Goal: Communication & Community: Answer question/provide support

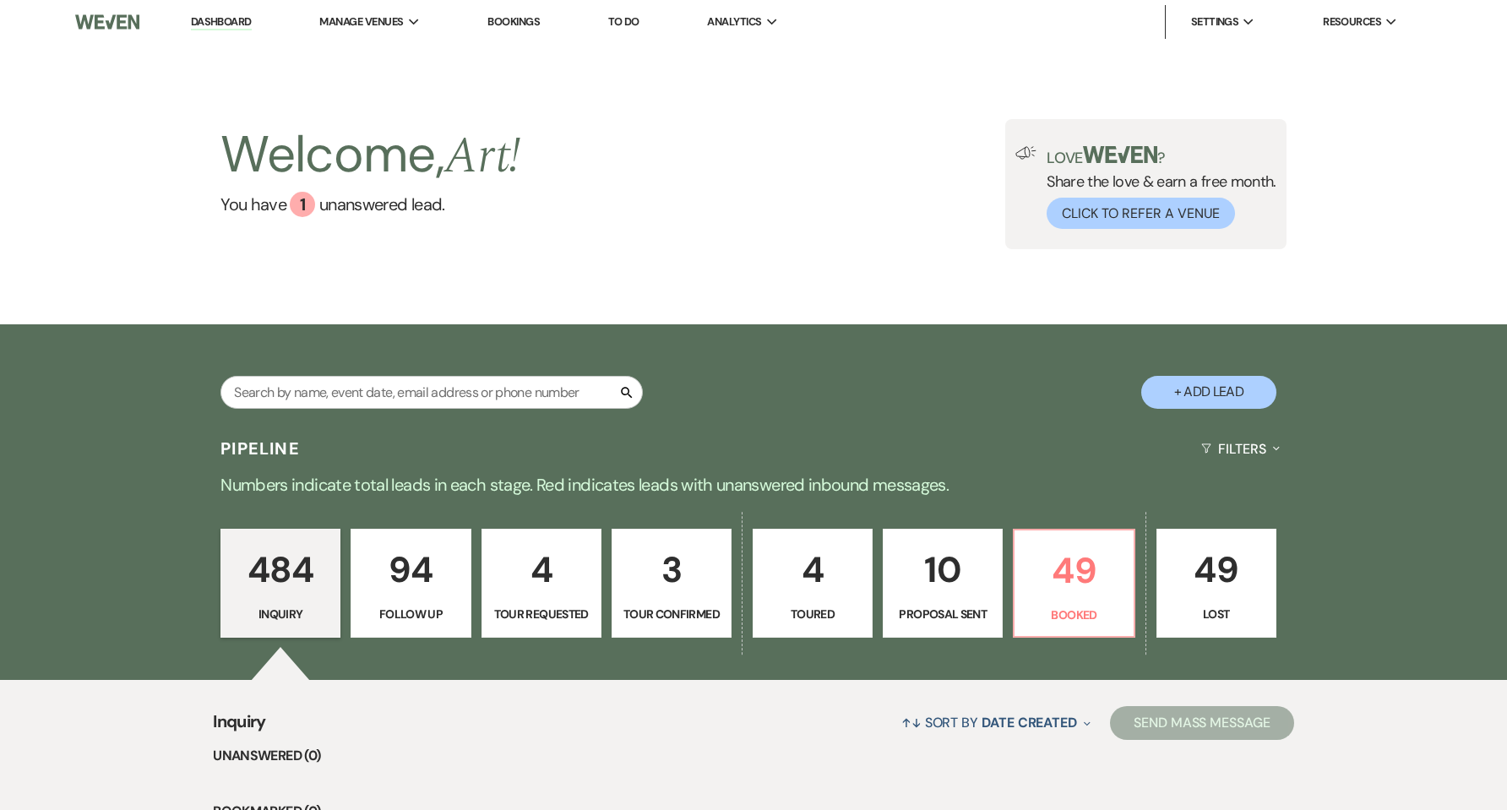
click at [1076, 560] on p "49" at bounding box center [1074, 570] width 98 height 57
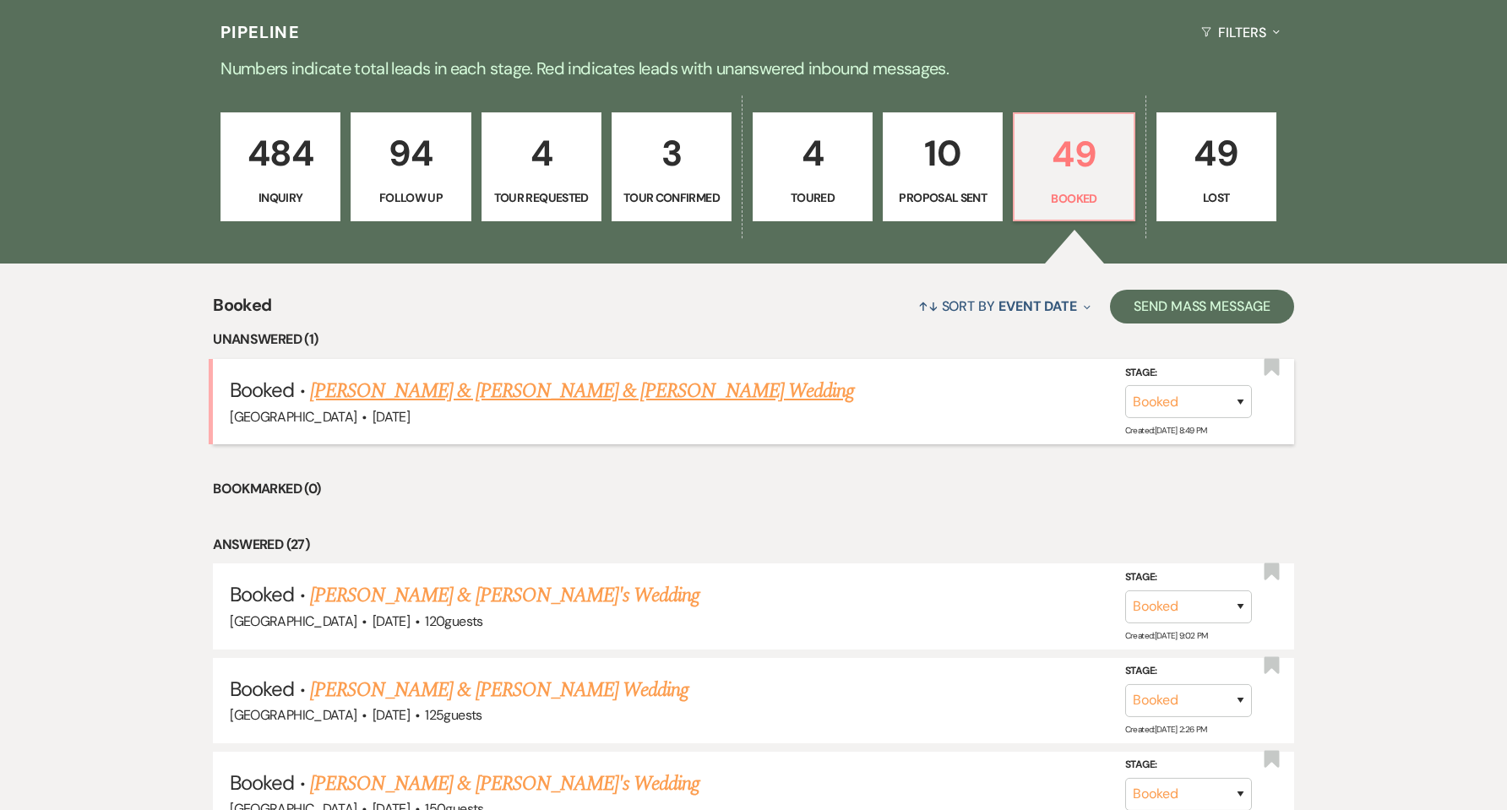
click at [603, 393] on link "[PERSON_NAME] & [PERSON_NAME] & [PERSON_NAME] Wedding" at bounding box center [582, 391] width 544 height 30
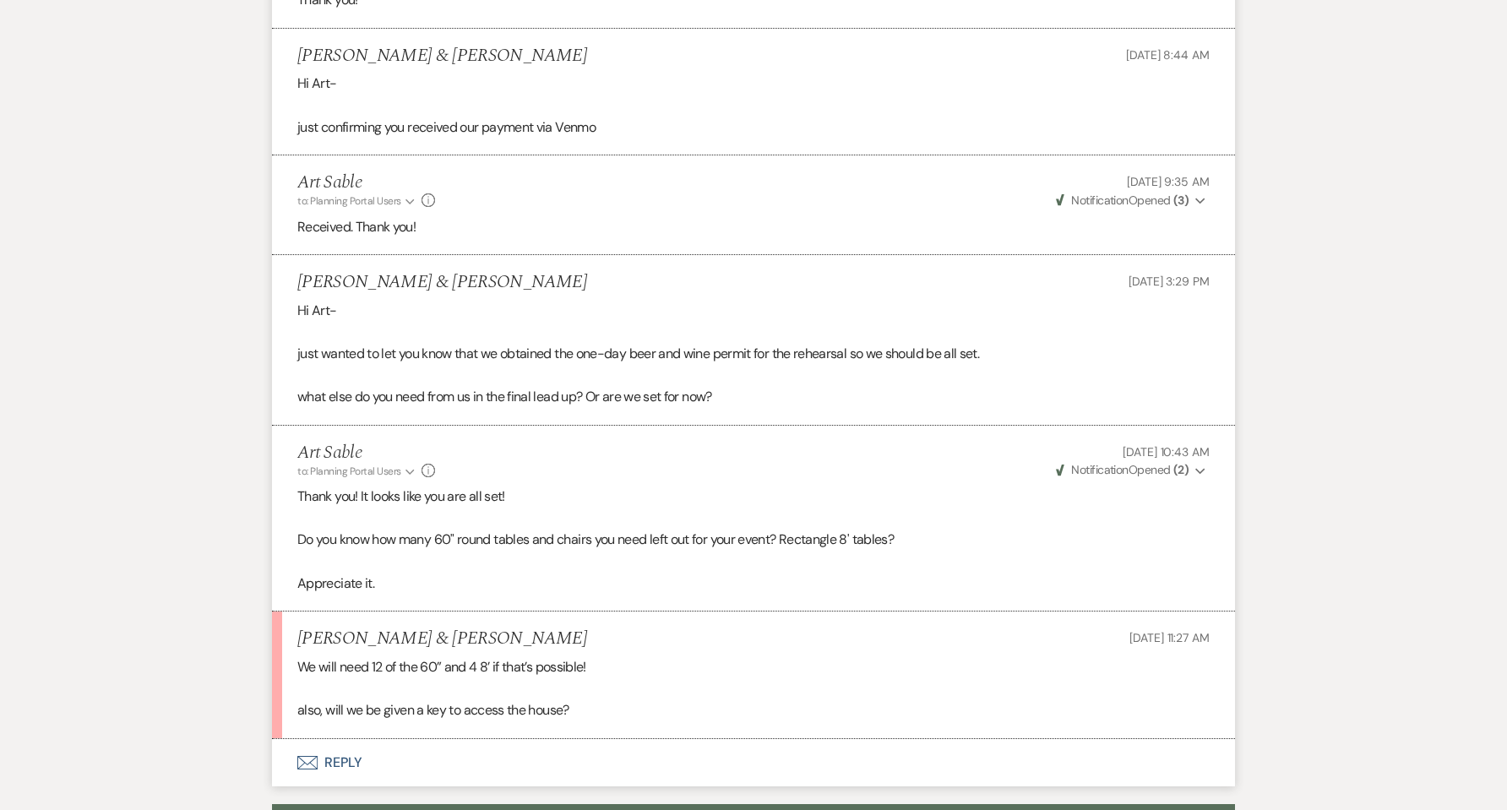
scroll to position [1691, 0]
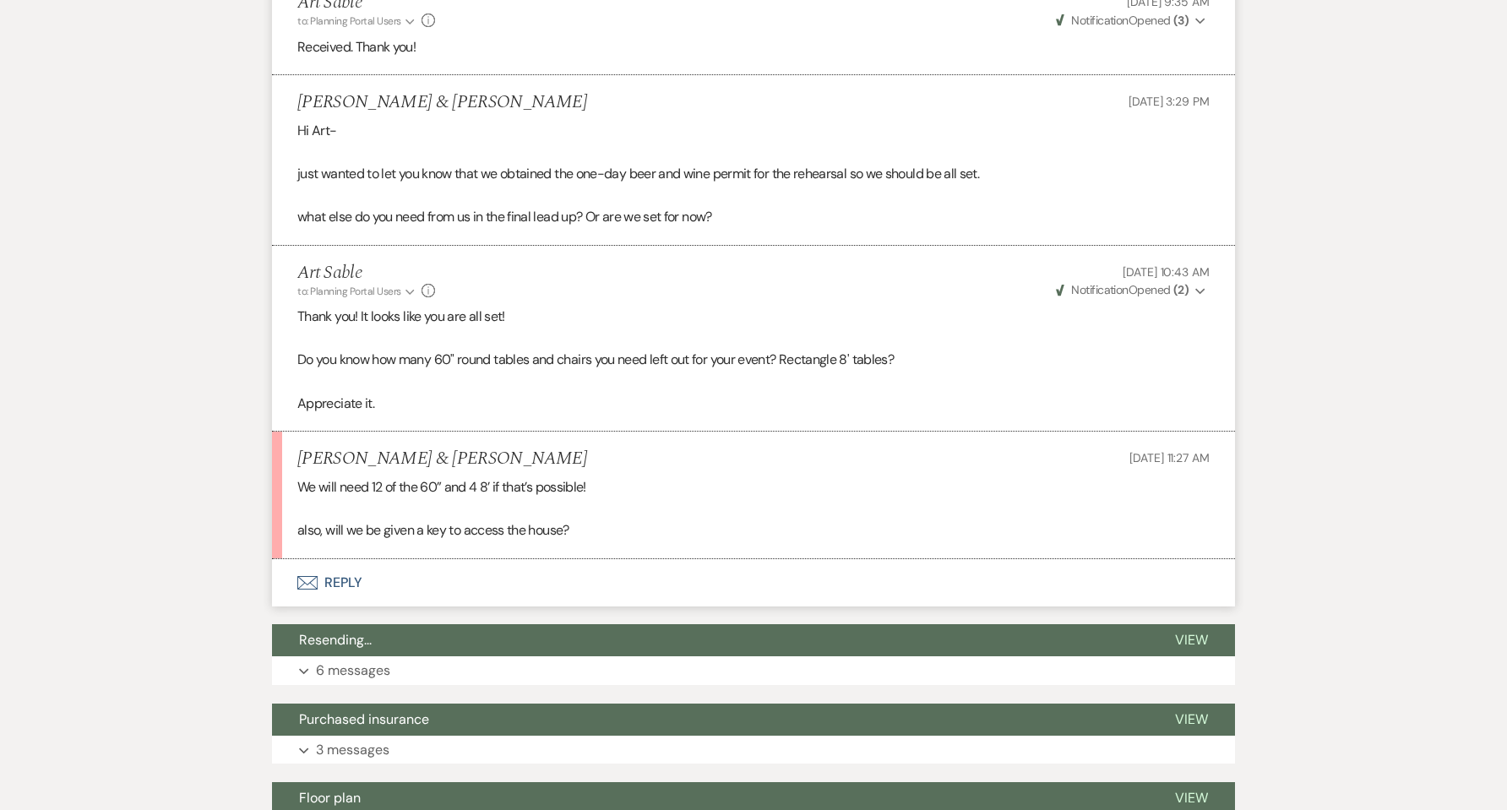
click at [356, 559] on button "Envelope Reply" at bounding box center [753, 582] width 963 height 47
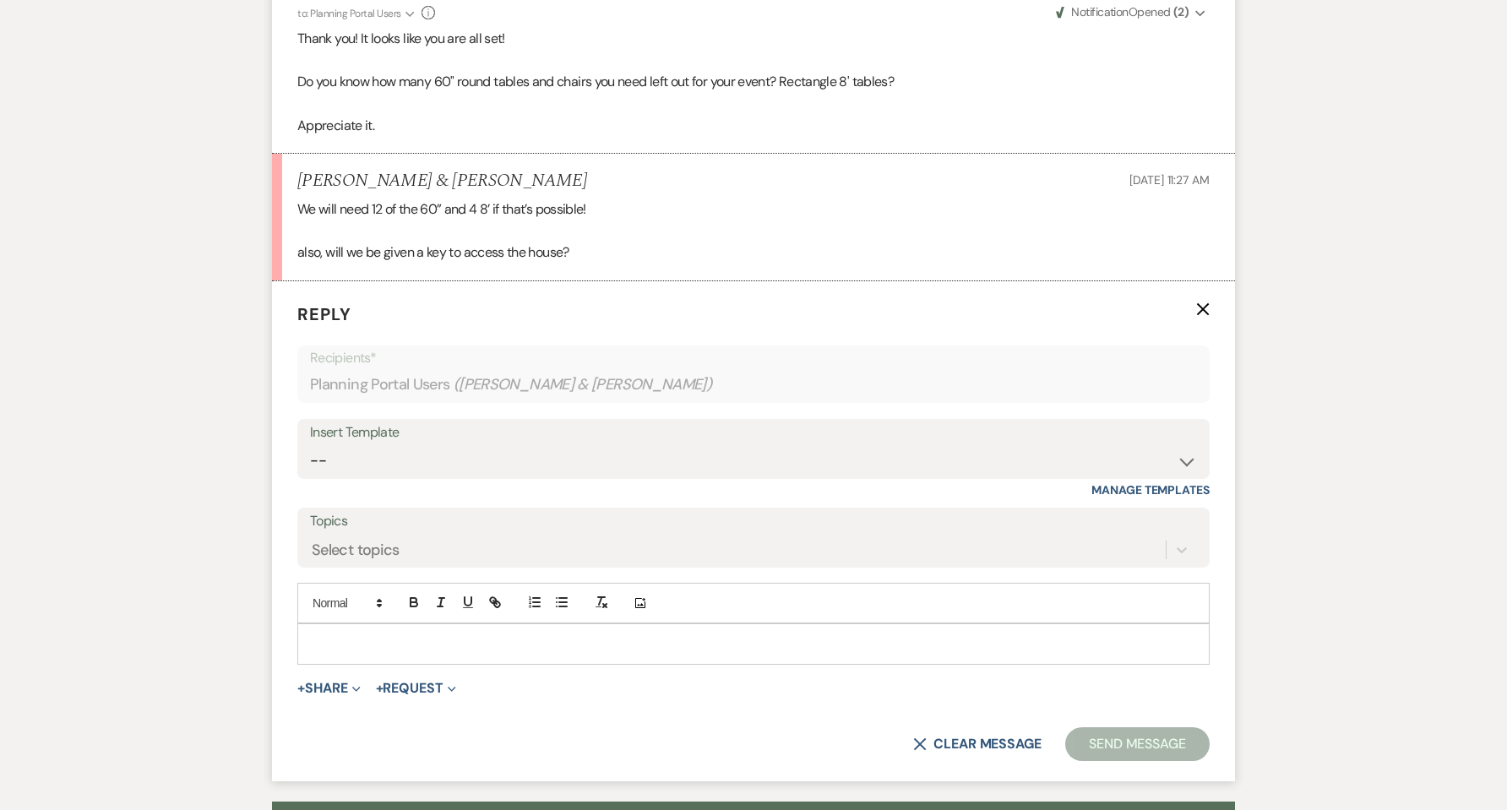
scroll to position [1980, 0]
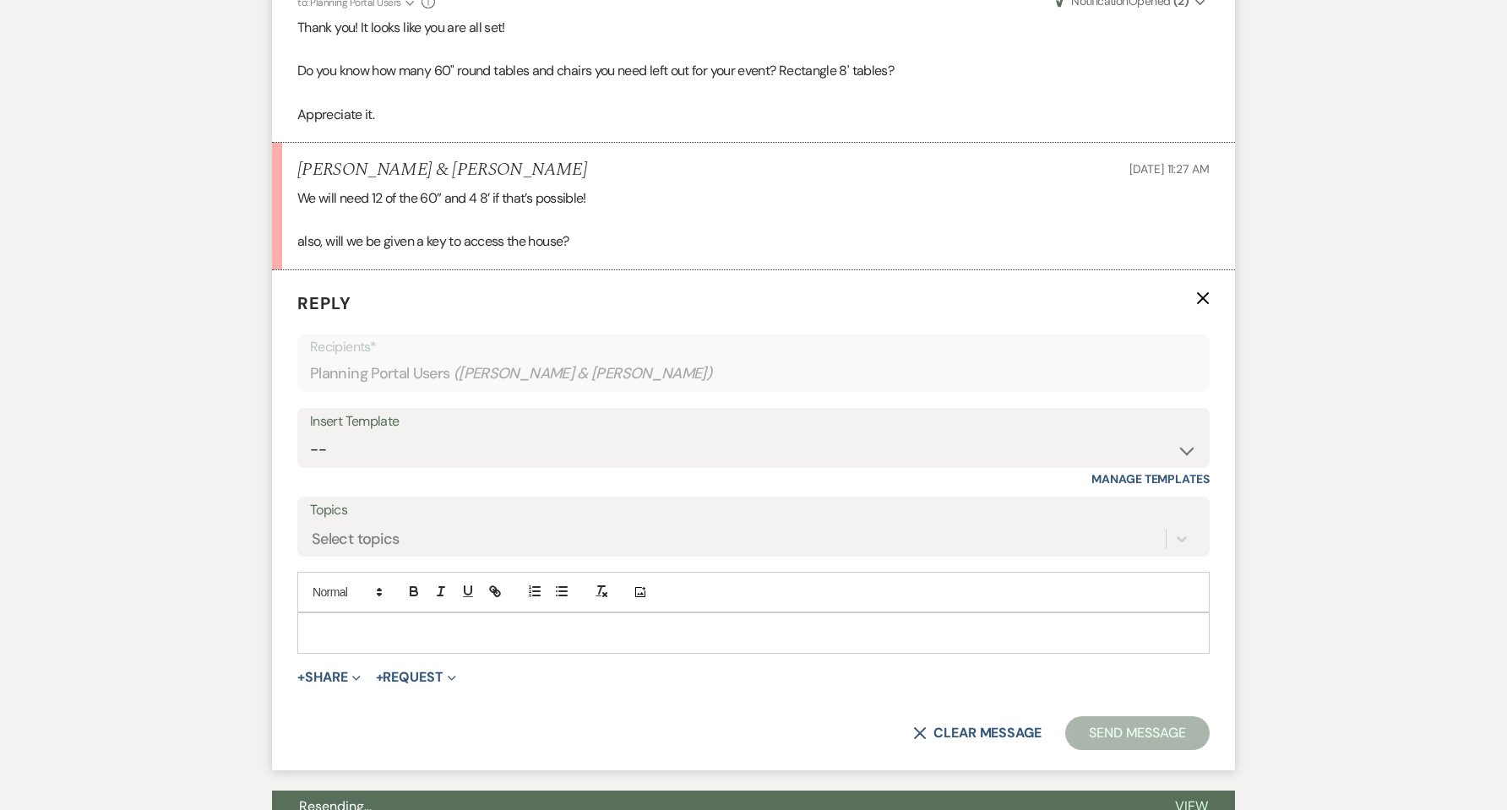
click at [363, 623] on p at bounding box center [753, 632] width 885 height 19
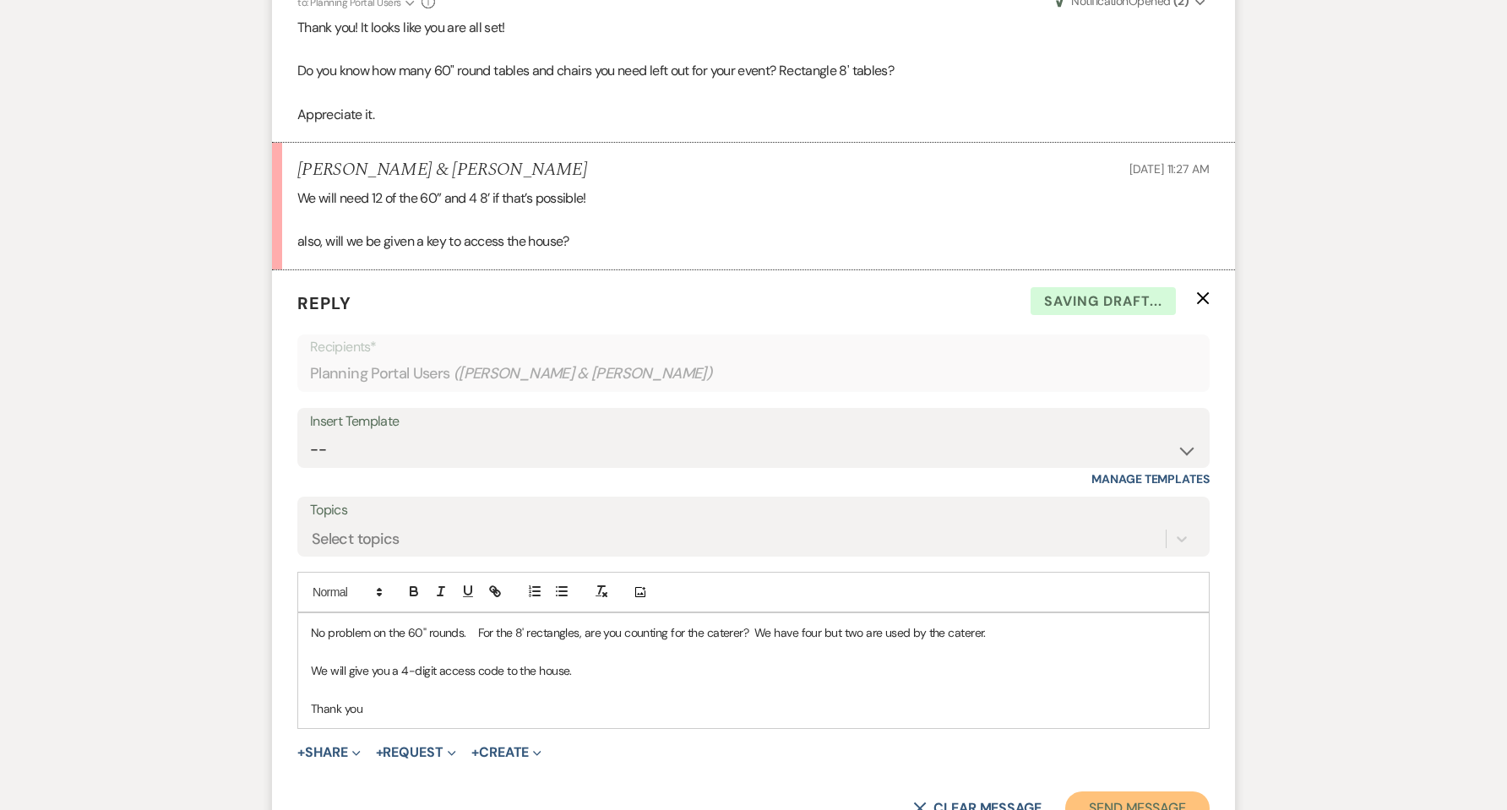
click at [1117, 791] on button "Send Message" at bounding box center [1137, 808] width 144 height 34
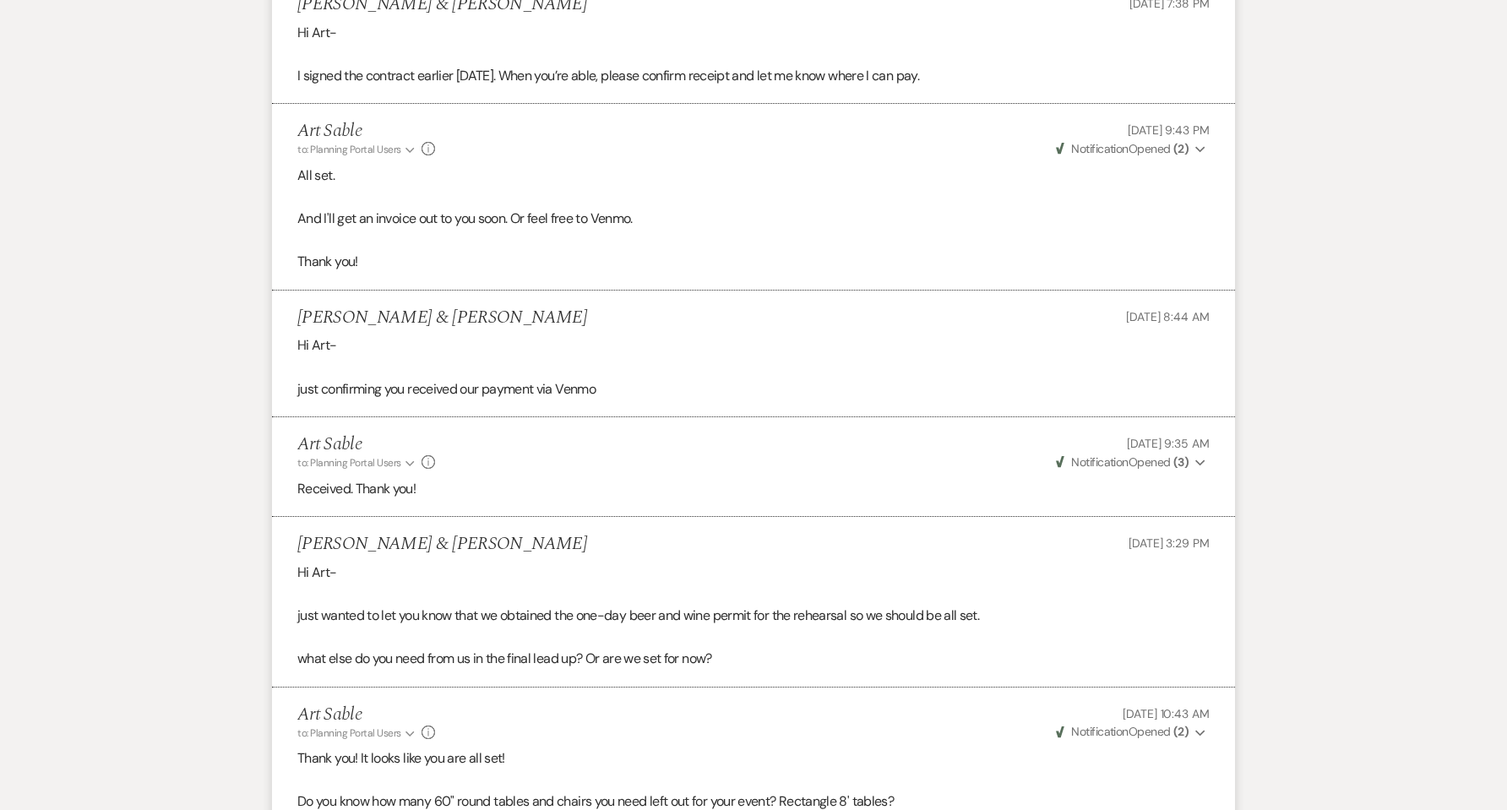
scroll to position [966, 0]
